Goal: Information Seeking & Learning: Learn about a topic

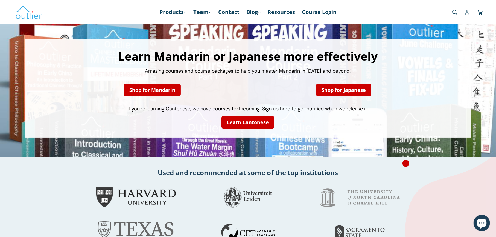
click at [468, 13] on icon at bounding box center [467, 12] width 5 height 5
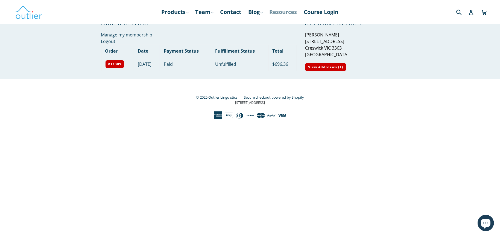
click at [294, 11] on link "Resources" at bounding box center [283, 12] width 33 height 10
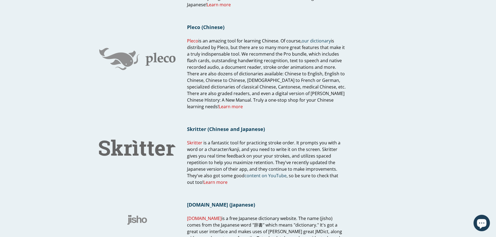
scroll to position [365, 0]
click at [231, 106] on link "Learn more" at bounding box center [231, 107] width 24 height 6
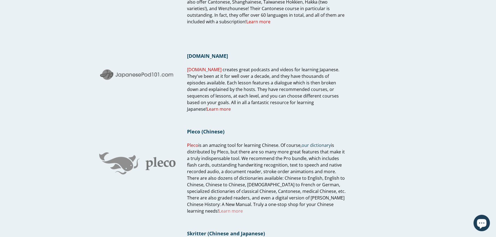
scroll to position [173, 0]
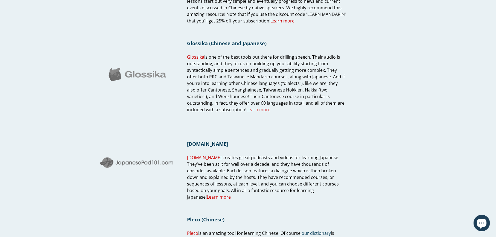
click at [246, 108] on link "Learn more" at bounding box center [258, 109] width 24 height 6
